Goal: Transaction & Acquisition: Book appointment/travel/reservation

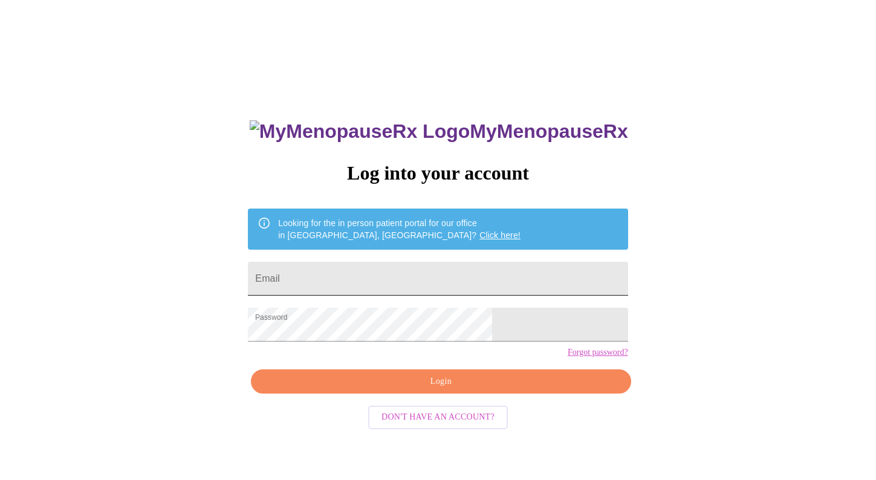
click at [351, 276] on input "Email" at bounding box center [438, 279] width 380 height 34
type input "[EMAIL_ADDRESS][DOMAIN_NAME]"
click at [416, 389] on span "Login" at bounding box center [441, 381] width 352 height 15
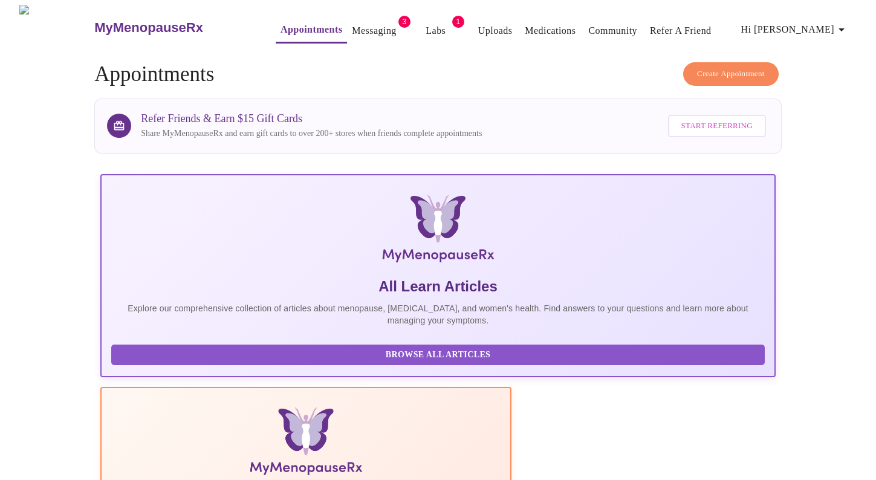
click at [352, 30] on link "Messaging" at bounding box center [374, 30] width 44 height 17
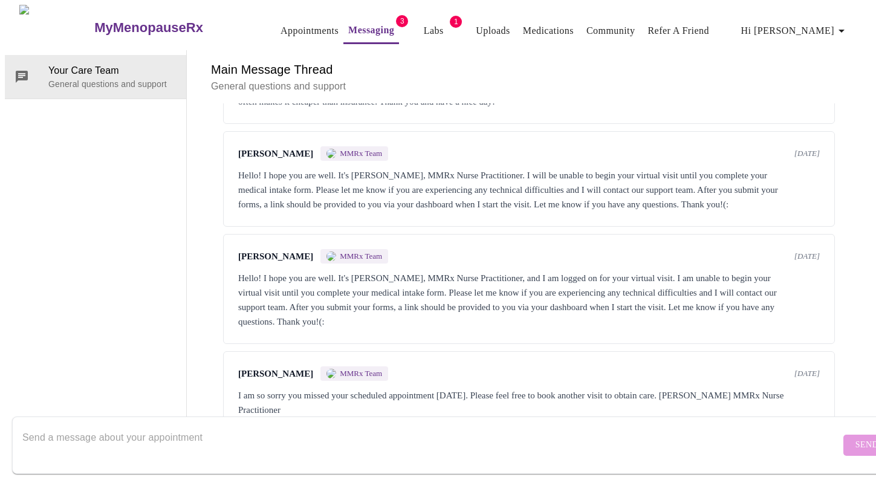
scroll to position [767, 0]
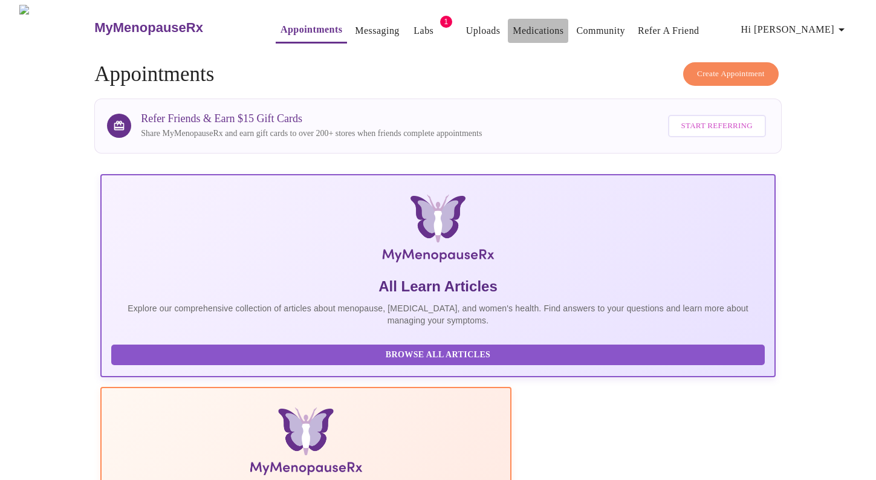
click at [513, 24] on link "Medications" at bounding box center [538, 30] width 51 height 17
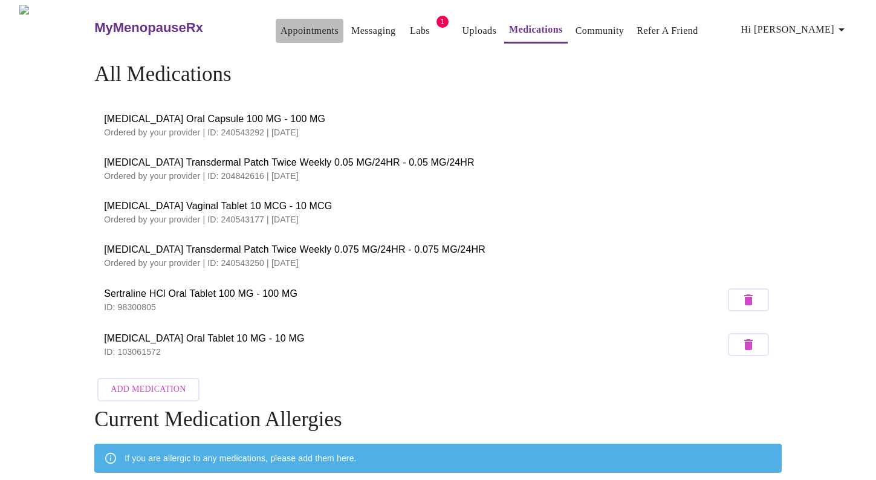
click at [288, 28] on link "Appointments" at bounding box center [310, 30] width 58 height 17
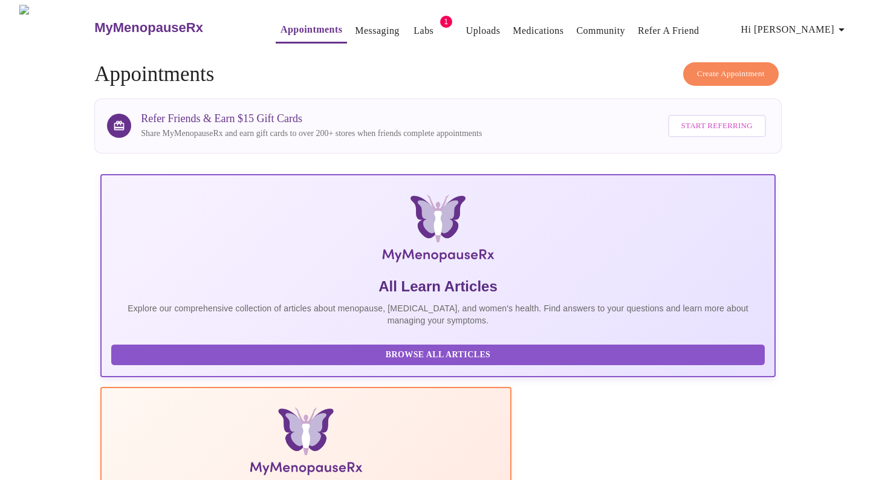
click at [775, 76] on button "Create Appointment" at bounding box center [731, 74] width 96 height 24
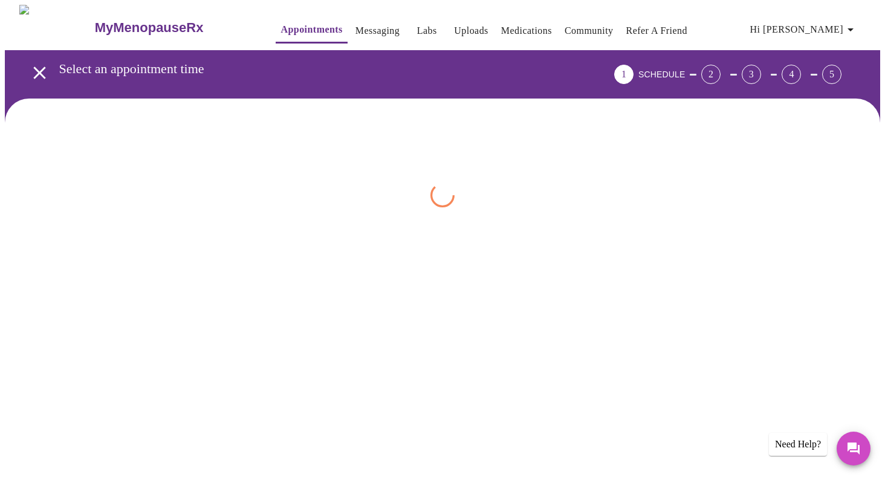
click at [782, 82] on div "1 SCHEDULE 2 3 4 5" at bounding box center [730, 74] width 271 height 48
